Goal: Navigation & Orientation: Find specific page/section

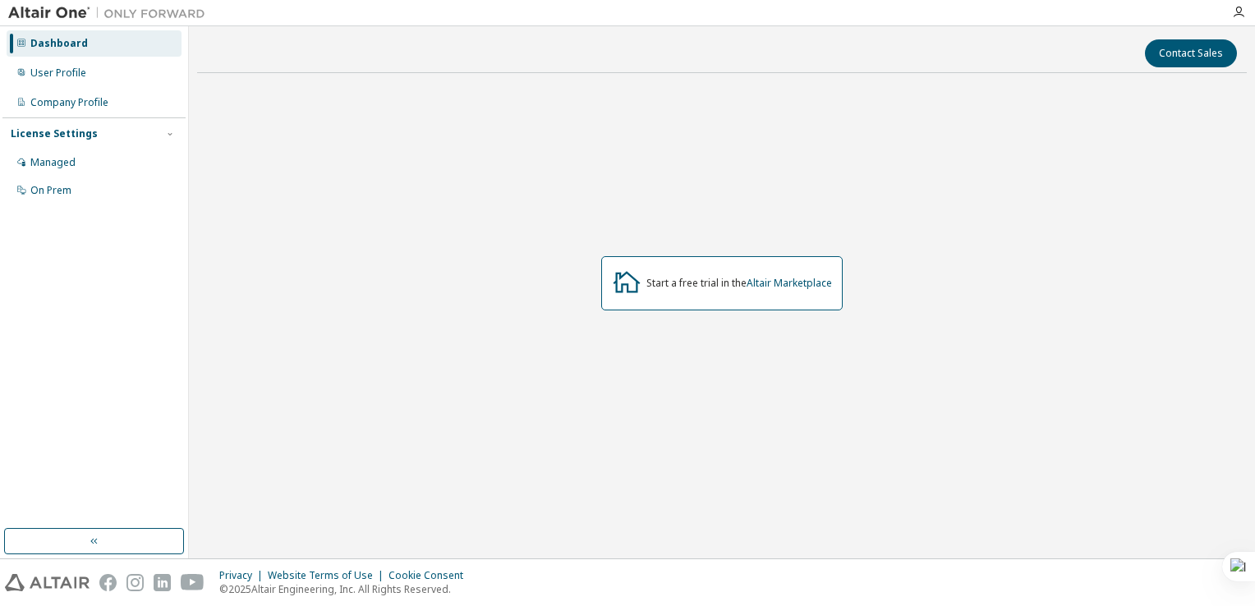
click at [108, 35] on div "Dashboard" at bounding box center [94, 43] width 175 height 26
click at [99, 65] on div "User Profile" at bounding box center [94, 73] width 175 height 26
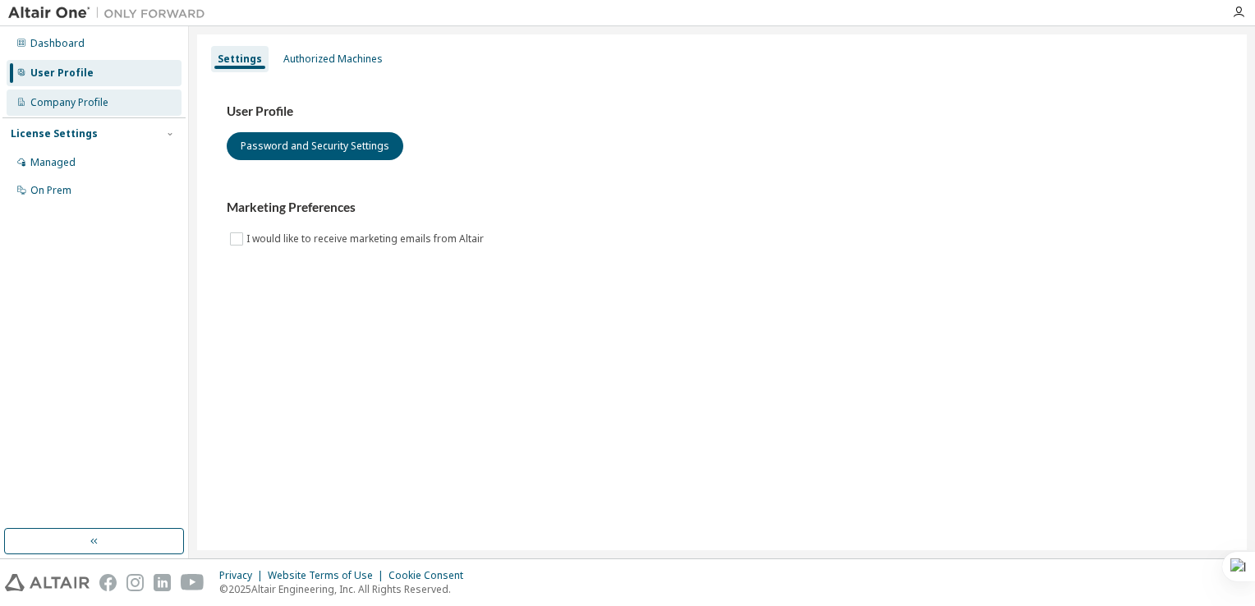
click at [102, 96] on div "Company Profile" at bounding box center [69, 102] width 78 height 13
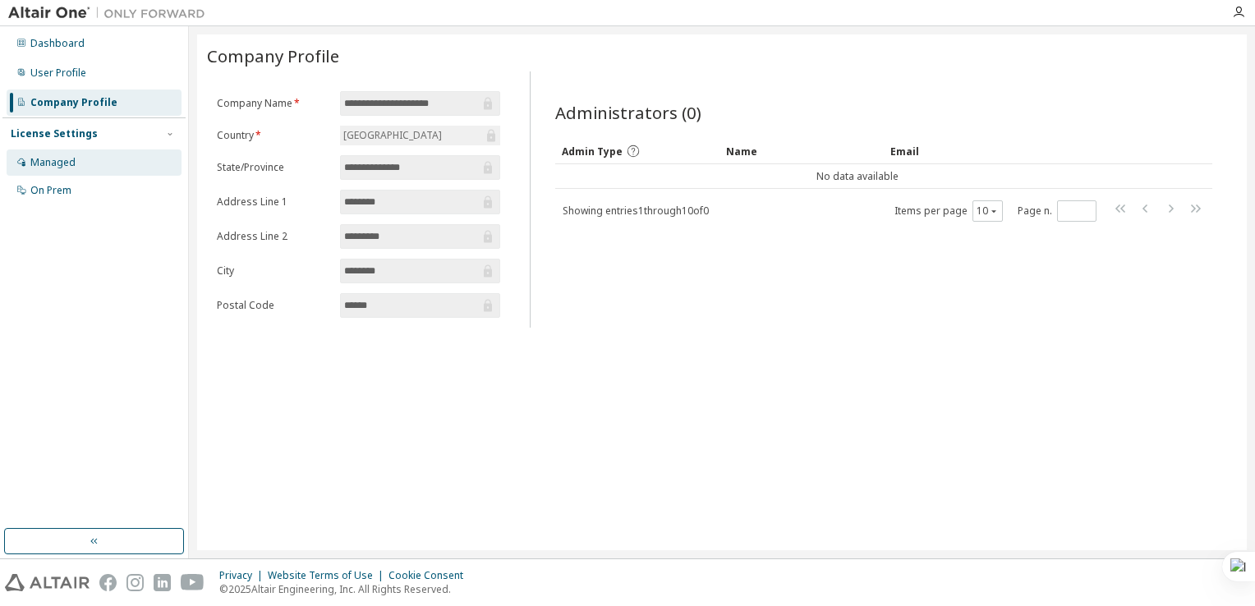
click at [87, 170] on div "Managed" at bounding box center [94, 162] width 175 height 26
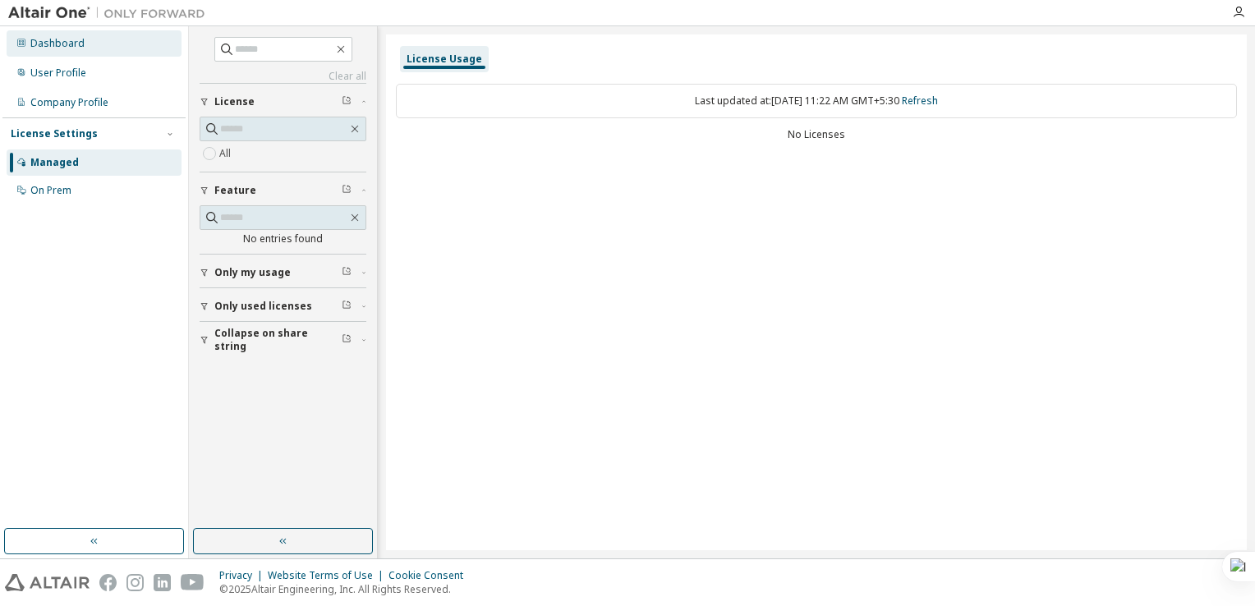
click at [99, 39] on div "Dashboard" at bounding box center [94, 43] width 175 height 26
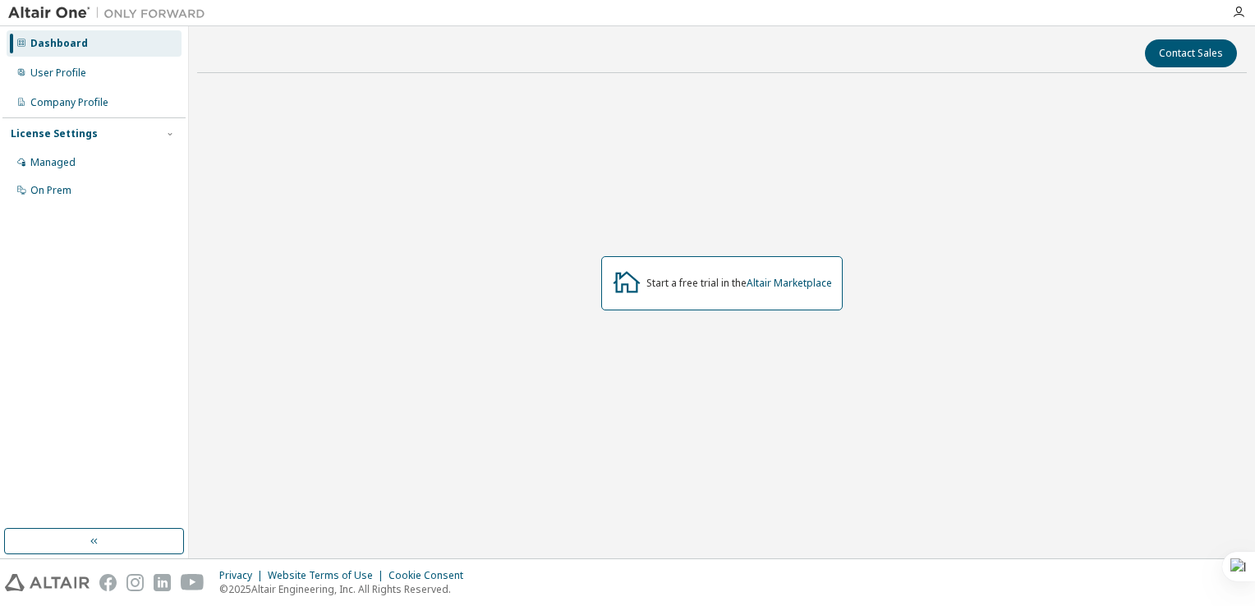
click at [77, 44] on div "Dashboard" at bounding box center [58, 43] width 57 height 13
click at [1236, 11] on icon "button" at bounding box center [1238, 12] width 13 height 13
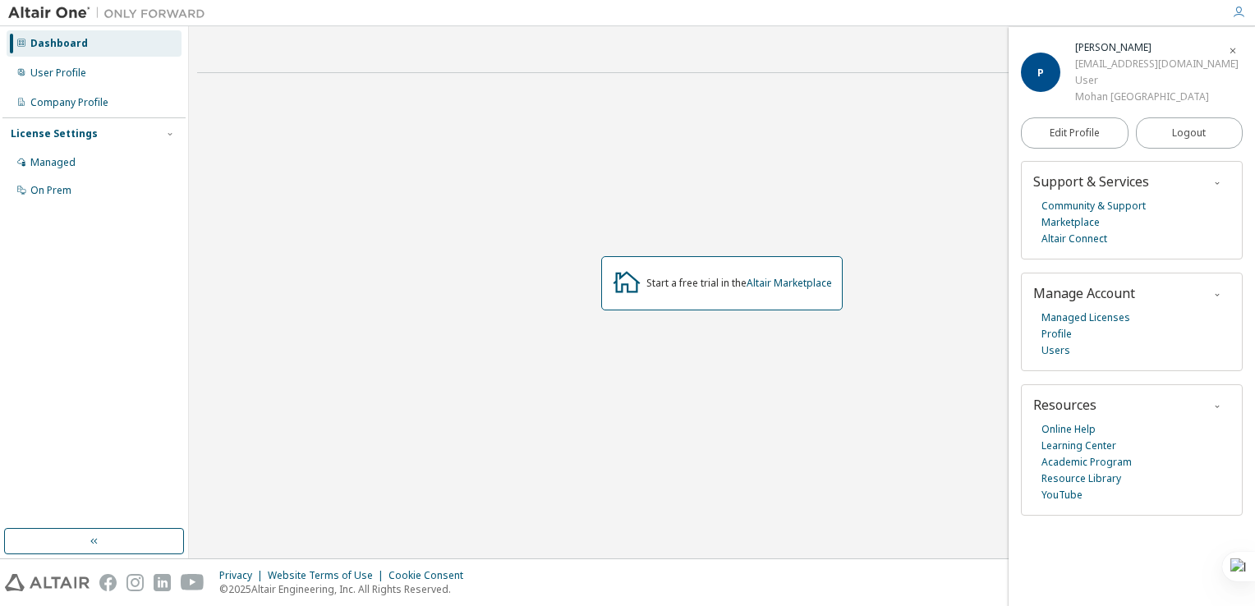
click at [647, 140] on div "Start a free trial in the Altair Marketplace" at bounding box center [721, 283] width 1049 height 394
click at [1238, 11] on icon "button" at bounding box center [1238, 12] width 13 height 13
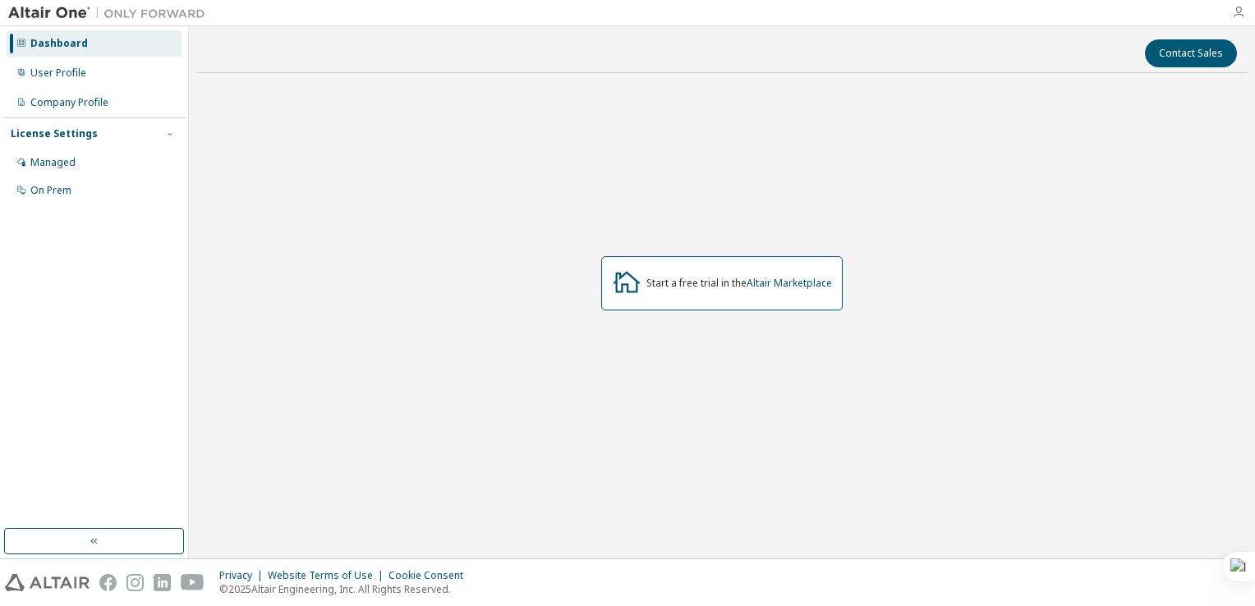
click at [1238, 11] on icon "button" at bounding box center [1238, 12] width 13 height 13
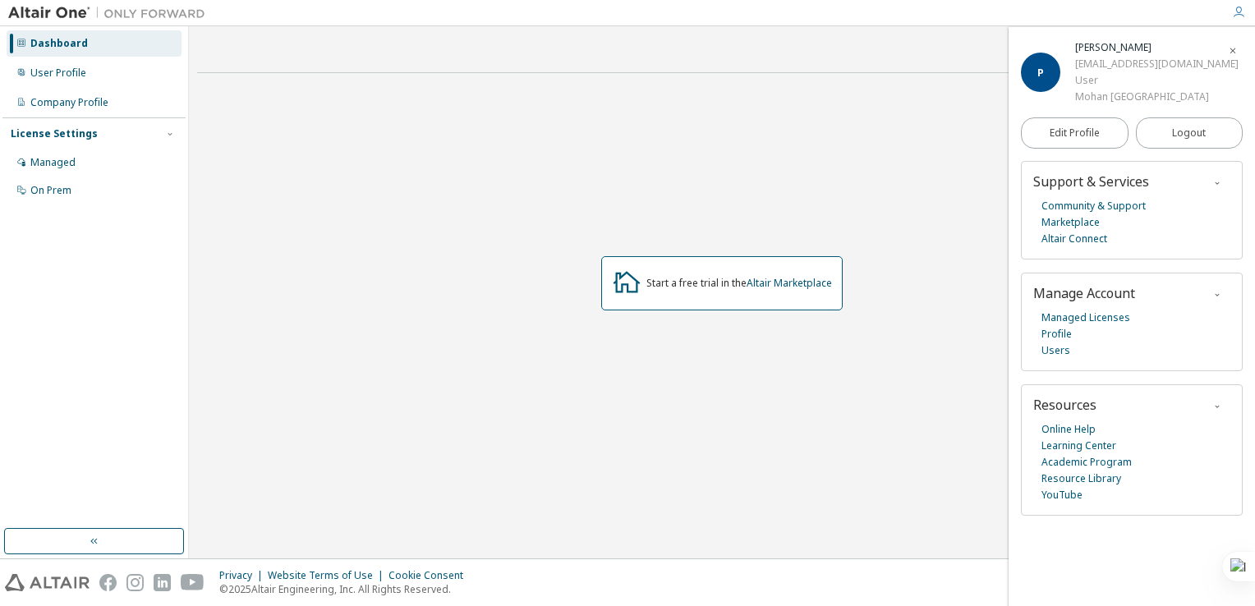
click at [134, 41] on div "Dashboard" at bounding box center [94, 43] width 175 height 26
click at [778, 277] on link "Altair Marketplace" at bounding box center [788, 283] width 85 height 14
